Goal: Download file/media

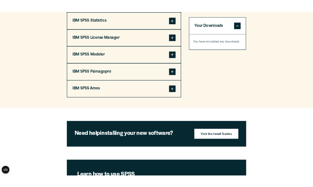
scroll to position [642, 0]
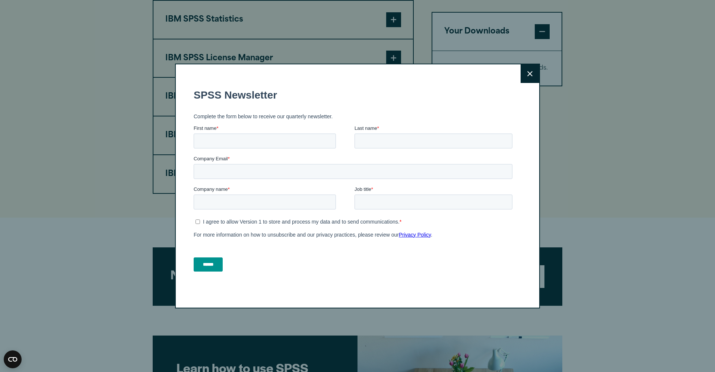
click at [526, 70] on button "Close" at bounding box center [529, 73] width 19 height 19
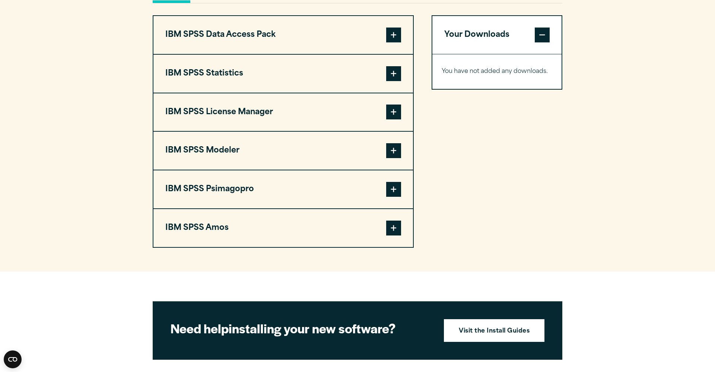
scroll to position [590, 0]
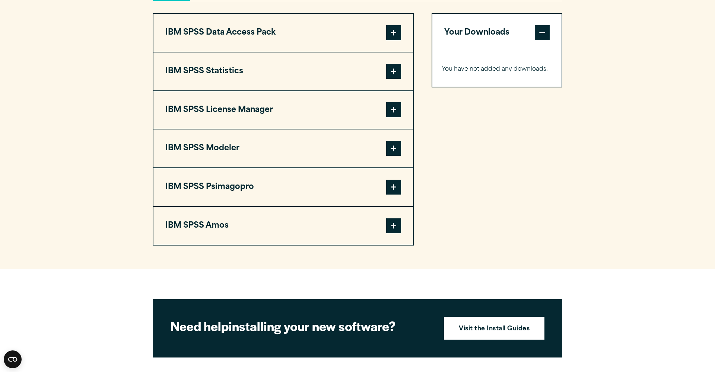
click at [543, 34] on span at bounding box center [542, 32] width 15 height 15
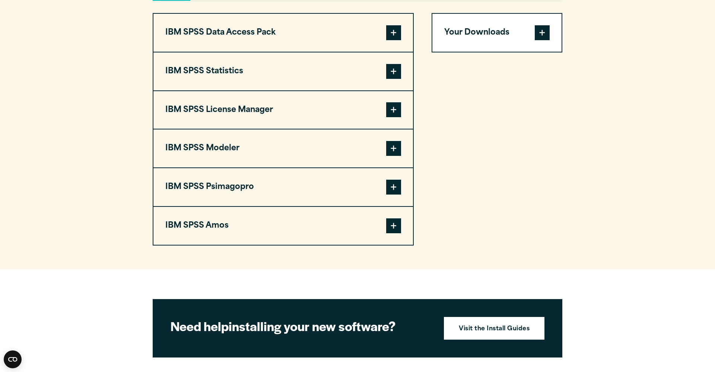
click at [676, 97] on section "Select your software downloads Use the table below to find and navigate to your…" at bounding box center [357, 72] width 715 height 395
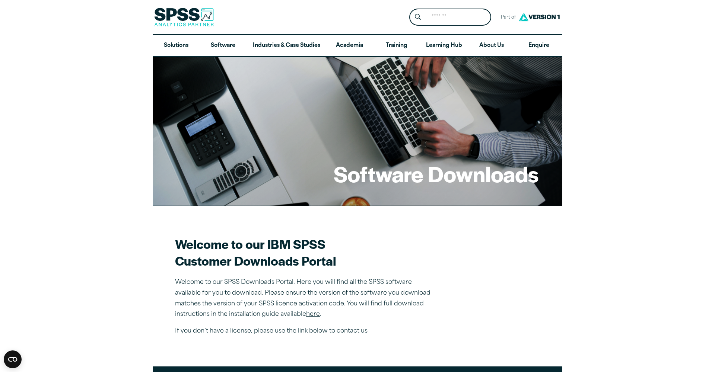
scroll to position [0, 0]
click at [429, 19] on input "Search for:" at bounding box center [458, 17] width 63 height 15
type input "**********"
click at [418, 17] on button "Submit Site Search" at bounding box center [418, 17] width 14 height 14
click at [482, 17] on input "**********" at bounding box center [458, 17] width 63 height 15
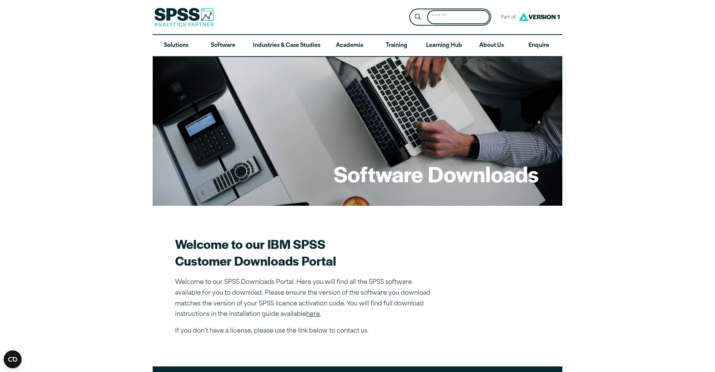
click at [466, 17] on input "Search for:" at bounding box center [458, 17] width 63 height 15
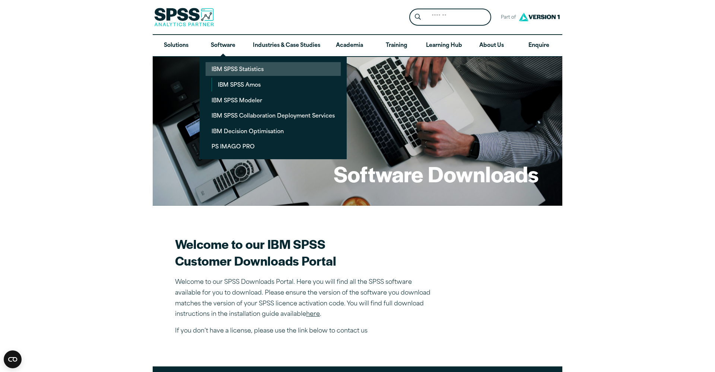
click at [225, 70] on link "IBM SPSS Statistics" at bounding box center [272, 69] width 135 height 14
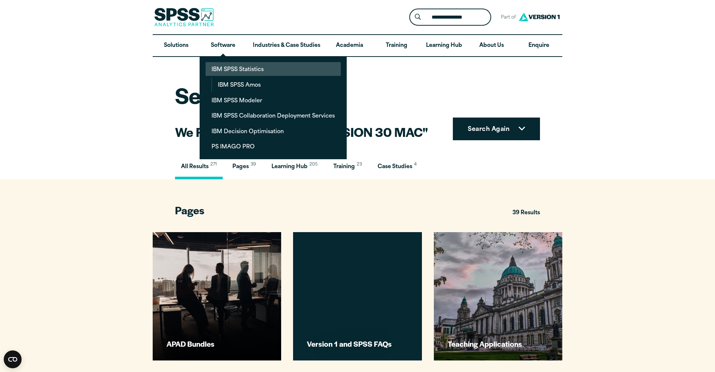
click at [249, 71] on link "IBM SPSS Statistics" at bounding box center [272, 69] width 135 height 14
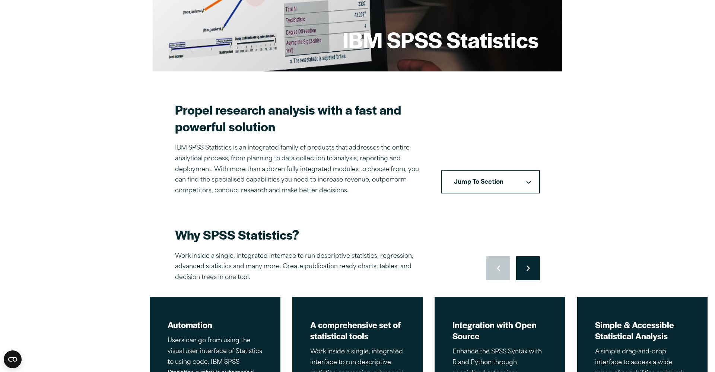
scroll to position [137, 0]
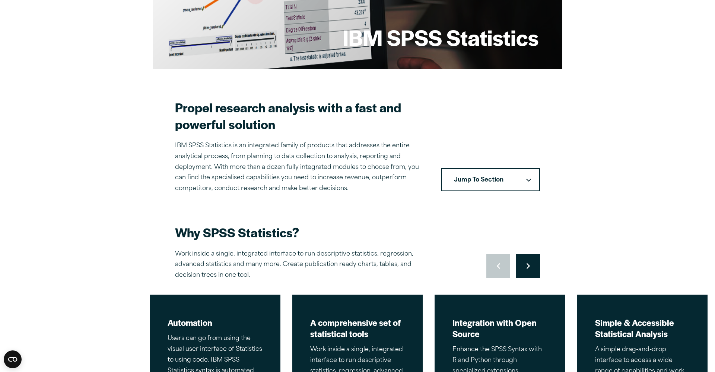
click at [528, 260] on button "Move to next slide" at bounding box center [528, 266] width 24 height 24
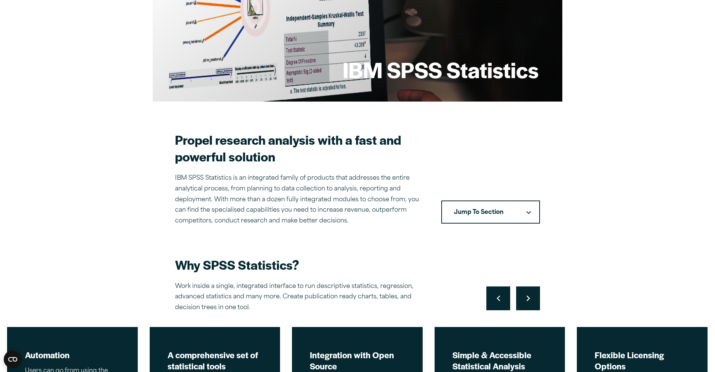
scroll to position [103, 0]
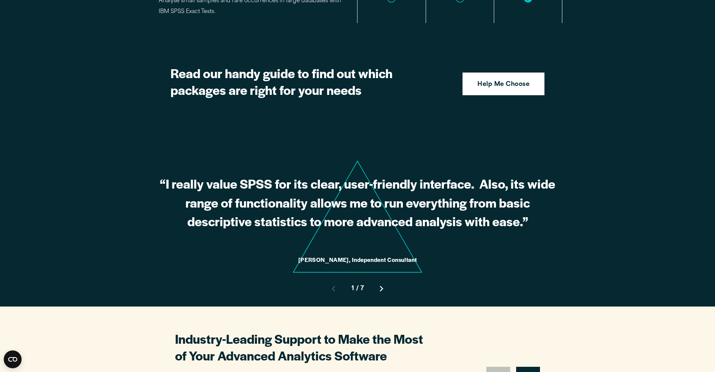
scroll to position [1902, 0]
